Goal: Task Accomplishment & Management: Manage account settings

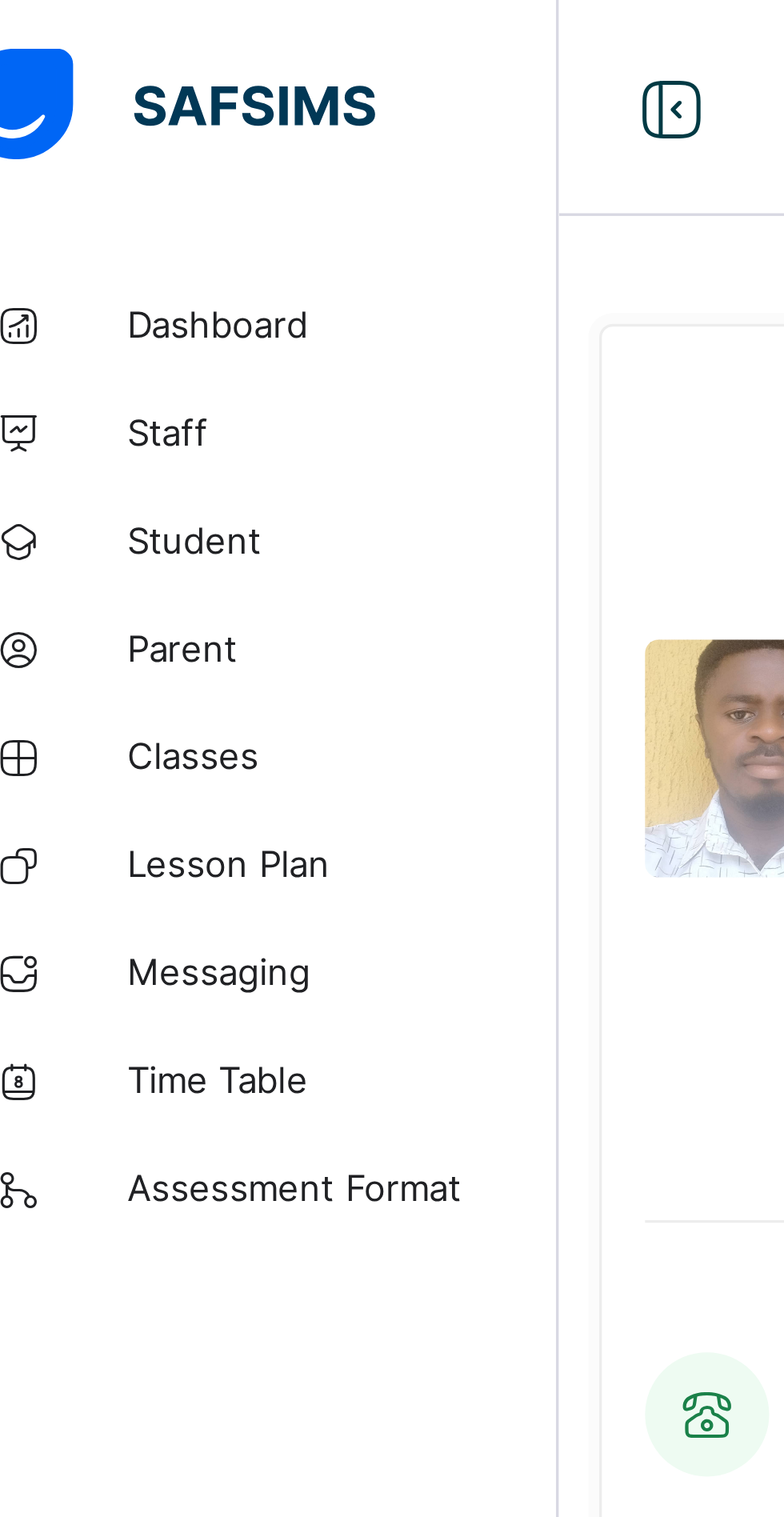
click at [86, 199] on link "Parent" at bounding box center [96, 192] width 192 height 32
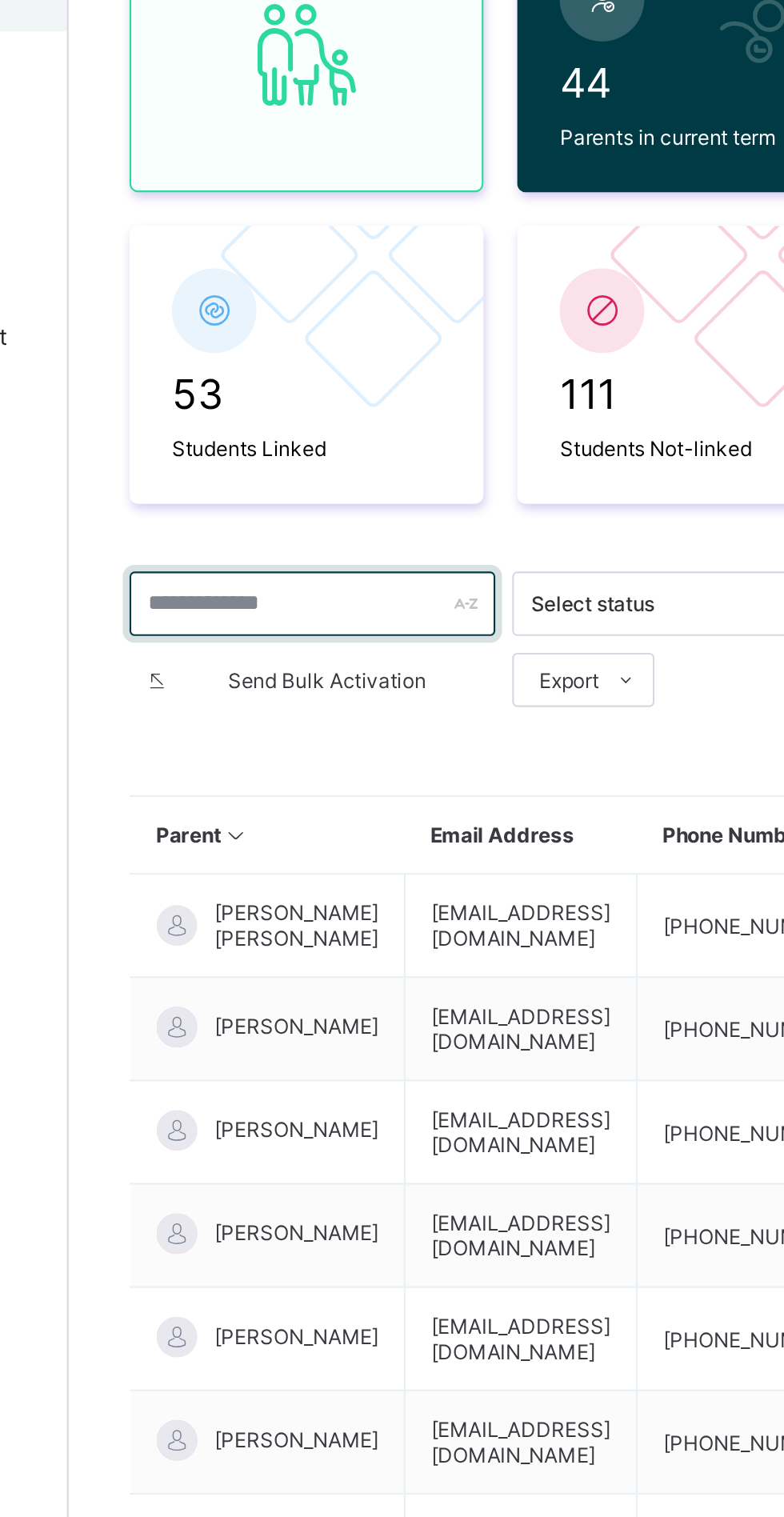
click at [272, 472] on input "text" at bounding box center [307, 478] width 173 height 31
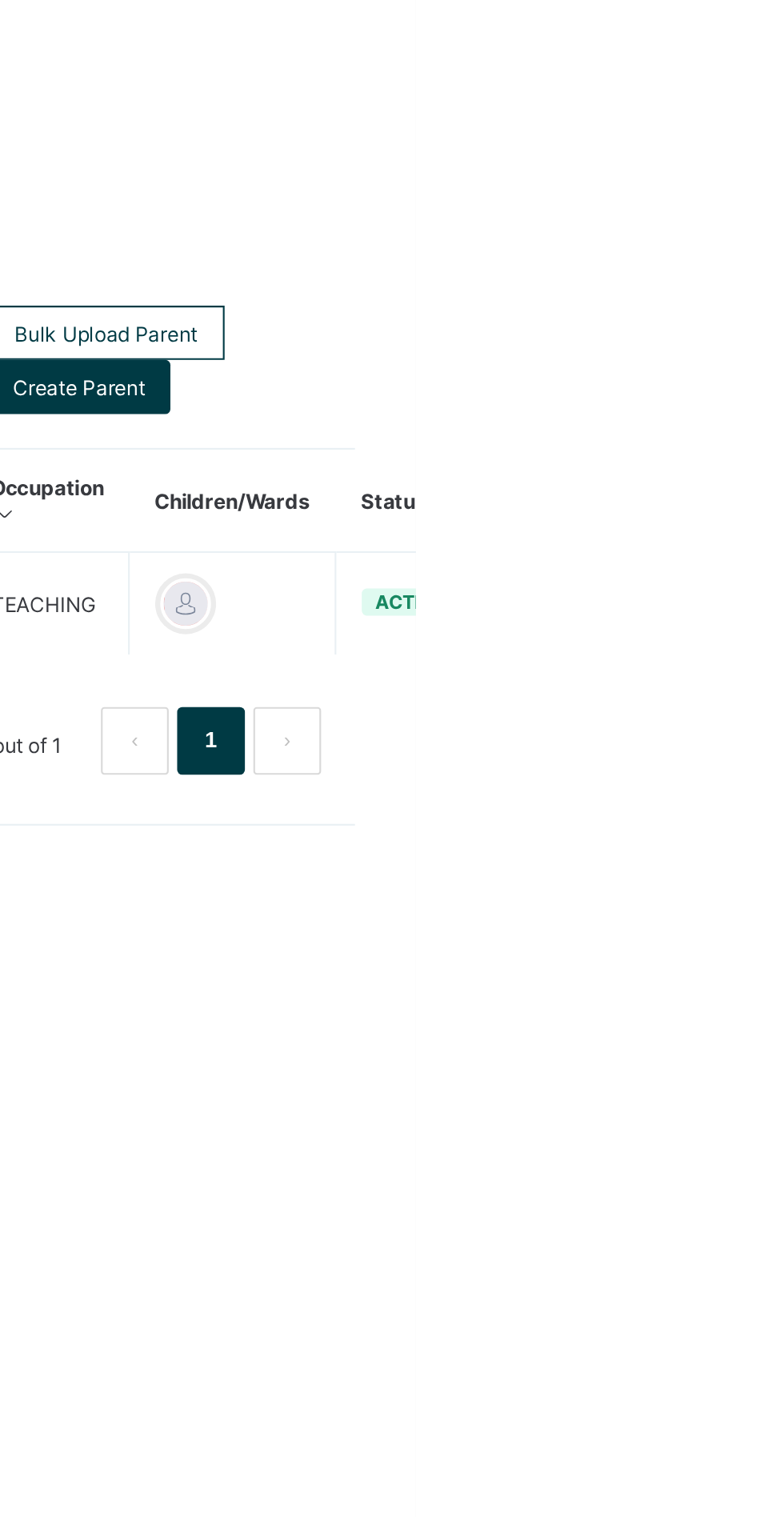
type input "******"
click at [0, 0] on ul "Edit Parent View Profile Reset Password Resend Activation Link Change Email Lin…" at bounding box center [0, 0] width 0 height 0
click at [0, 0] on div "Resend Activation Link" at bounding box center [0, 0] width 0 height 0
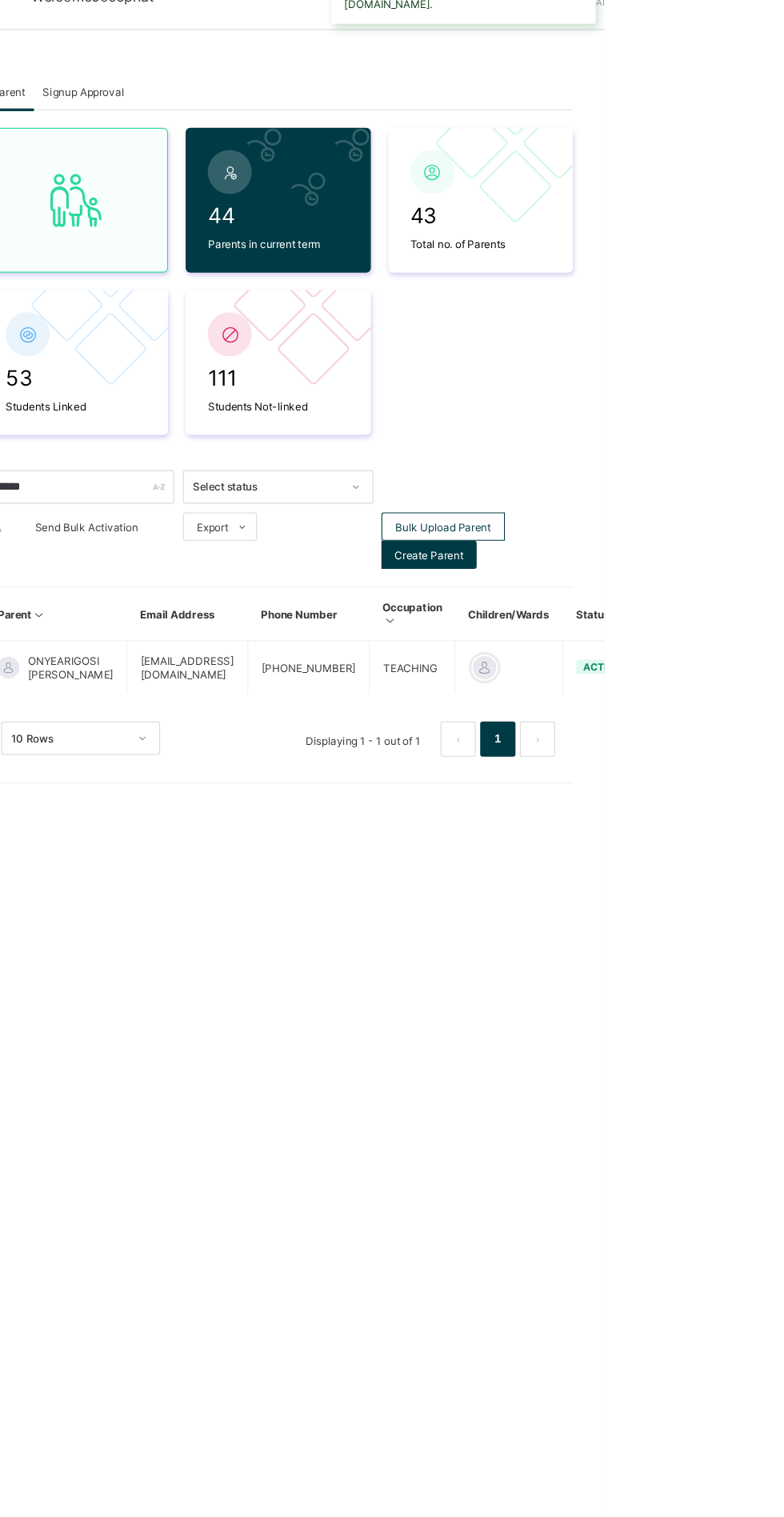
click at [612, 1091] on div "Parent Signup Approval Parent Signup Approval 44 Parents in current term 43 Tot…" at bounding box center [488, 758] width 592 height 1517
